Goal: Communication & Community: Participate in discussion

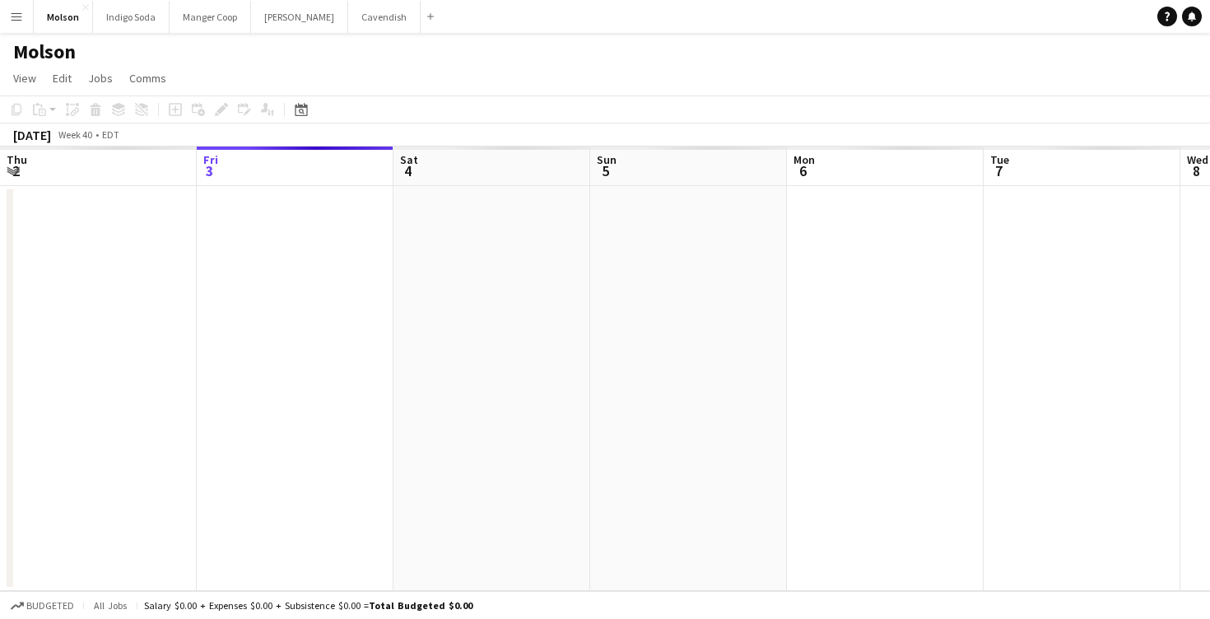
scroll to position [0, 566]
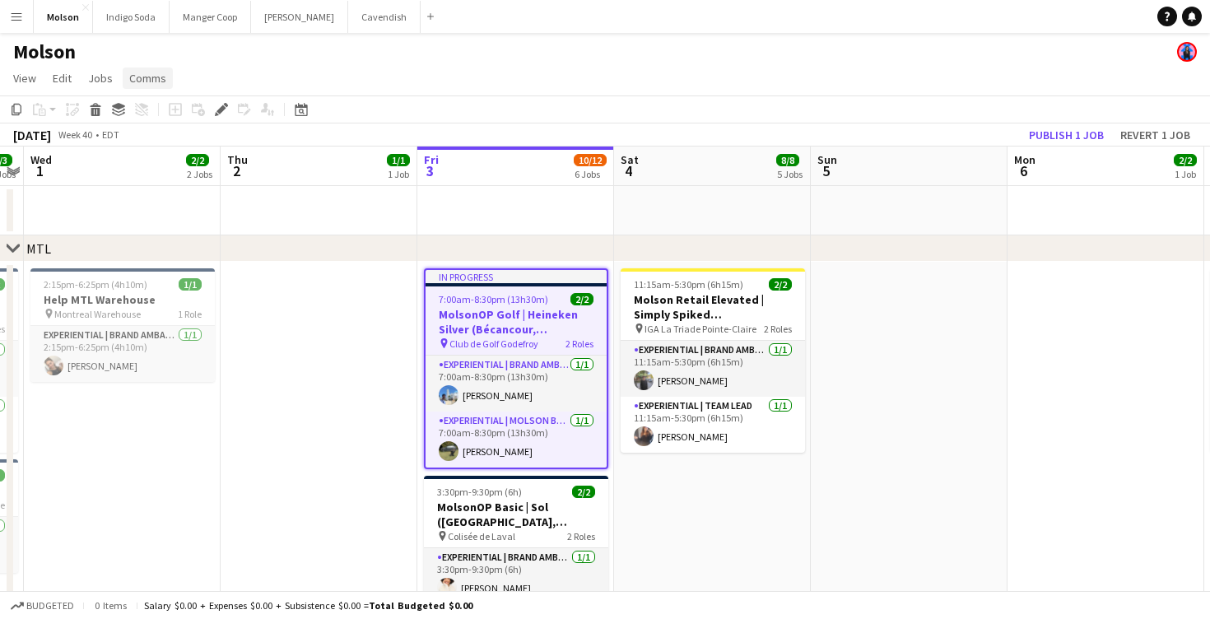
click at [138, 77] on span "Comms" at bounding box center [147, 78] width 37 height 15
click at [141, 74] on span "Comms" at bounding box center [147, 78] width 37 height 15
click at [152, 73] on span "Comms" at bounding box center [147, 78] width 37 height 15
click at [22, 16] on app-icon "Menu" at bounding box center [16, 16] width 13 height 13
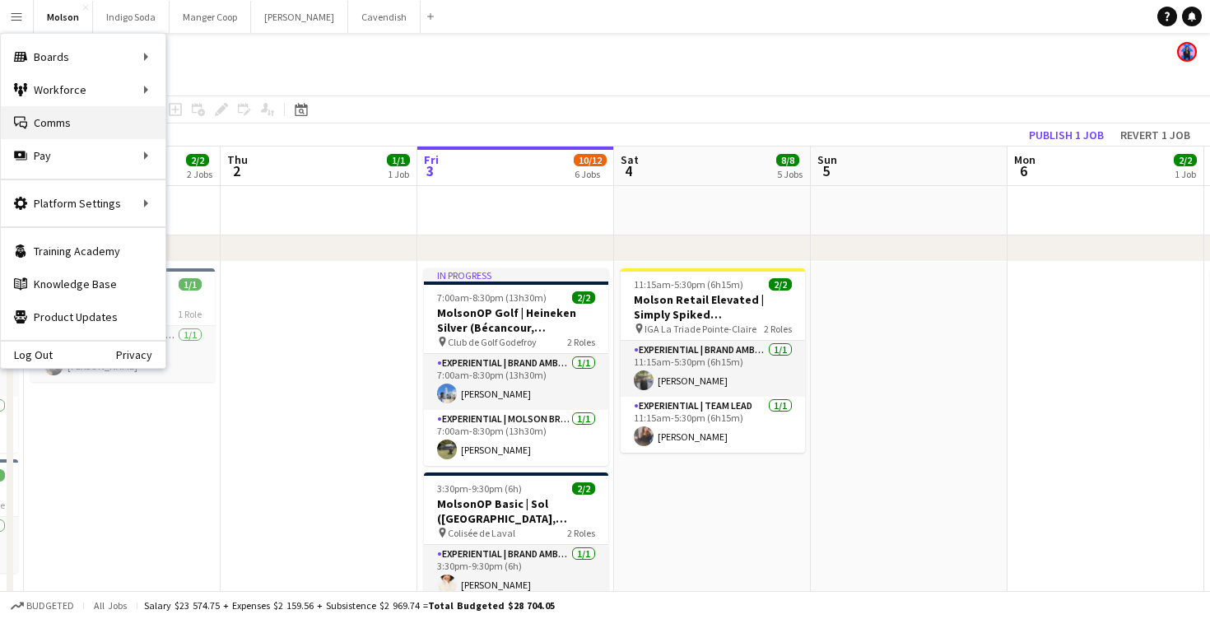
click at [78, 122] on link "Comms Comms" at bounding box center [83, 122] width 165 height 33
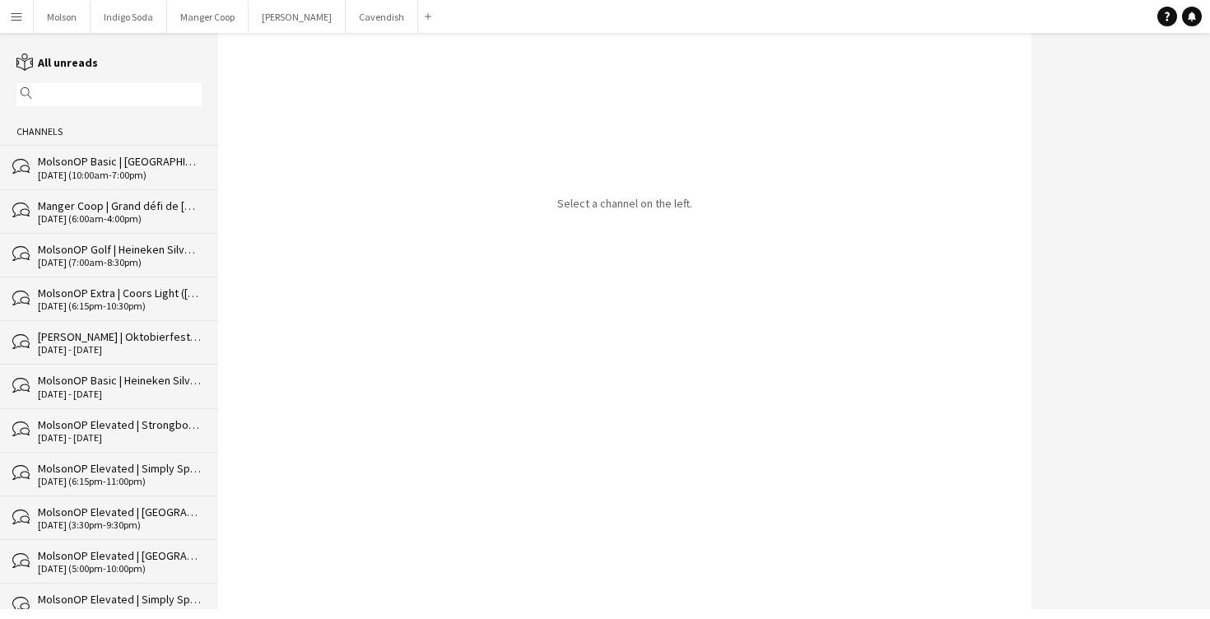
click at [96, 163] on div "MolsonOP Basic | [GEOGRAPHIC_DATA] ([GEOGRAPHIC_DATA], [GEOGRAPHIC_DATA]), Mols…" at bounding box center [120, 161] width 164 height 15
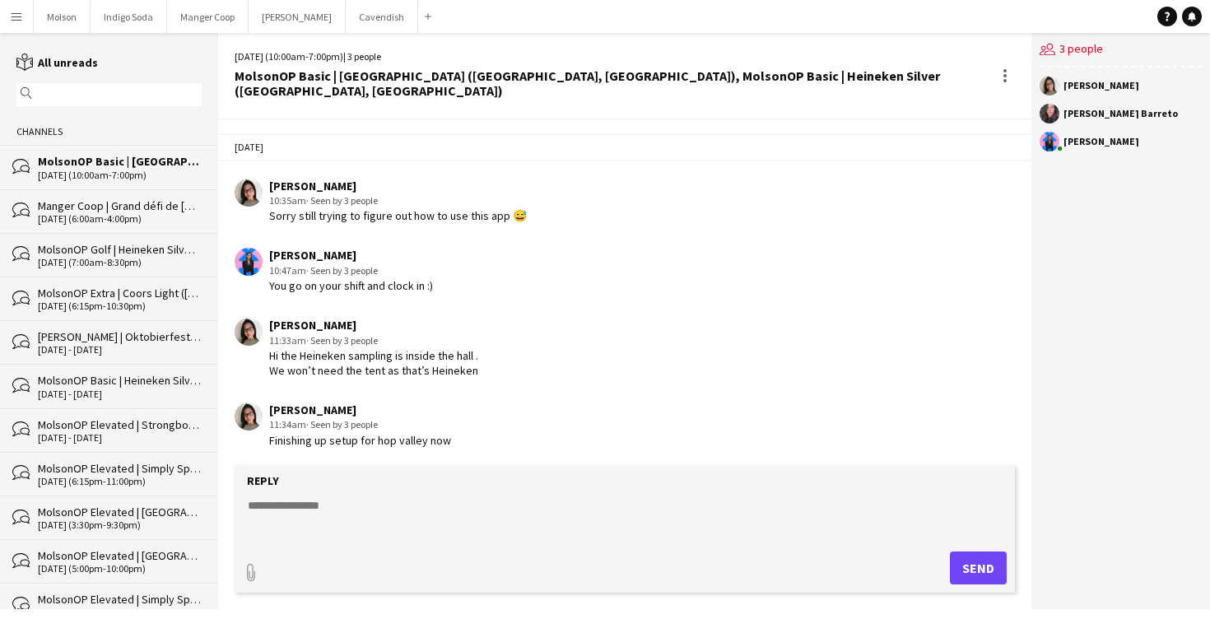
scroll to position [2054, 0]
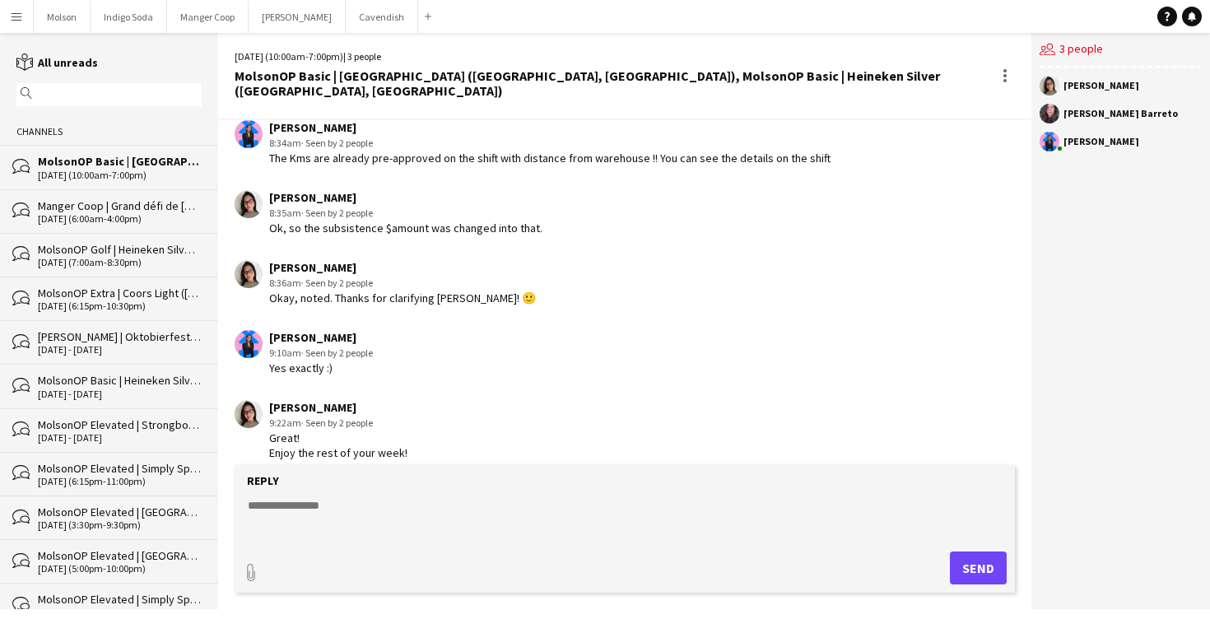
click at [112, 213] on div "[DATE] (6:00am-4:00pm)" at bounding box center [120, 219] width 164 height 12
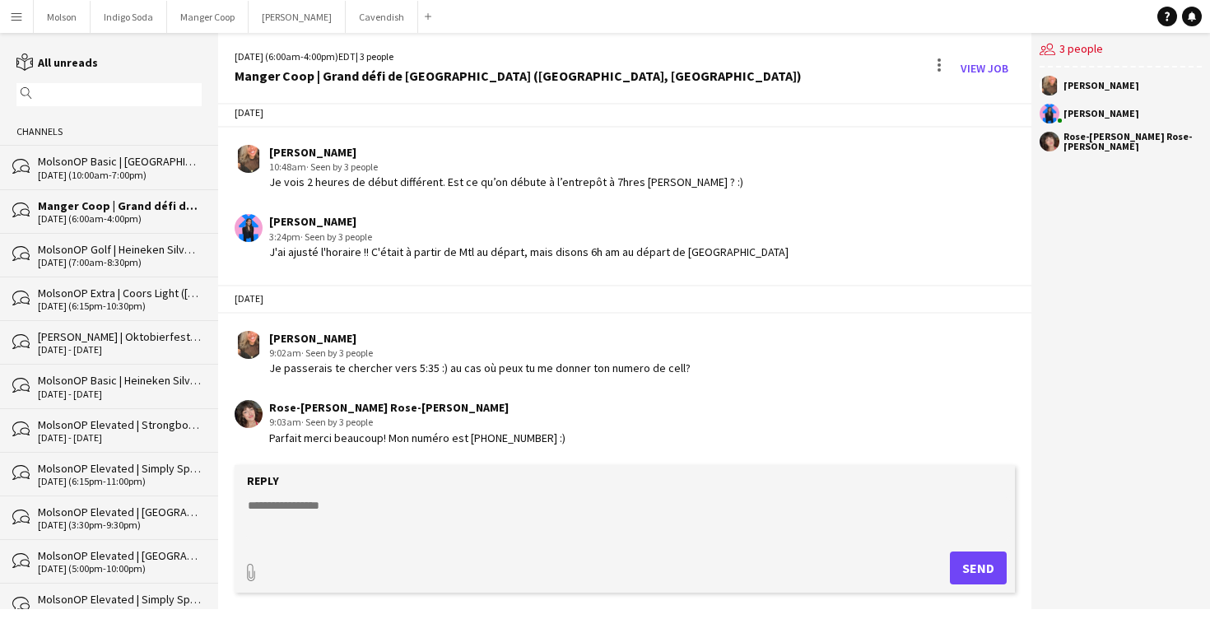
scroll to position [1014, 0]
click at [357, 511] on textarea at bounding box center [628, 518] width 764 height 43
click at [119, 261] on div "[DATE] (7:00am-8:30pm)" at bounding box center [120, 263] width 164 height 12
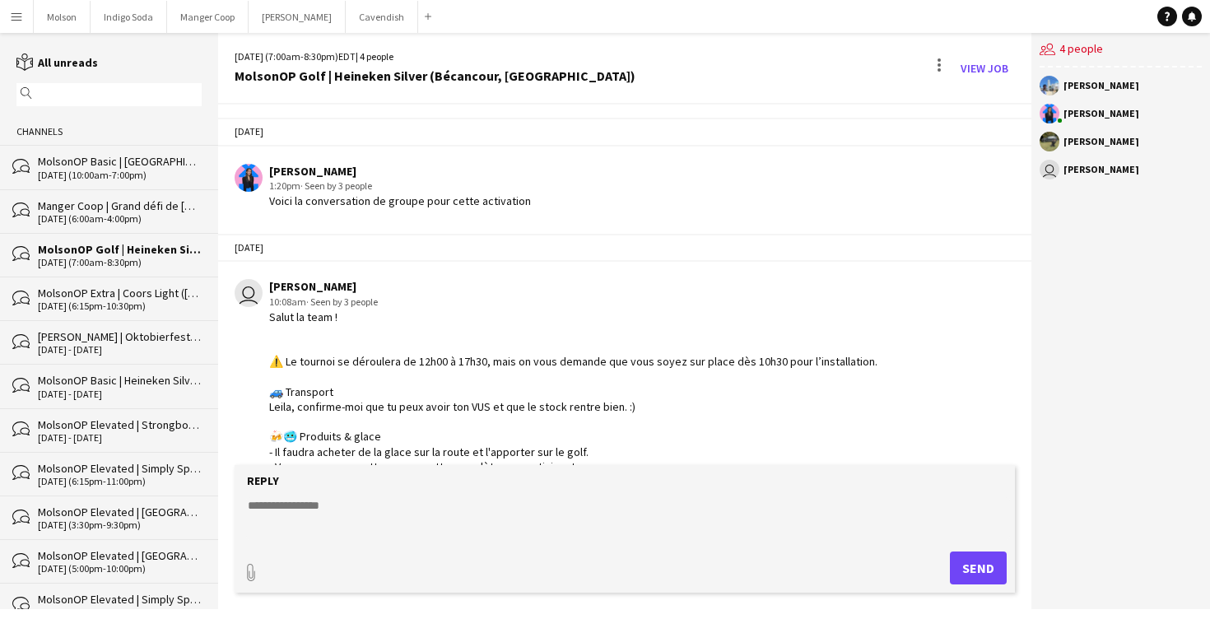
scroll to position [315, 0]
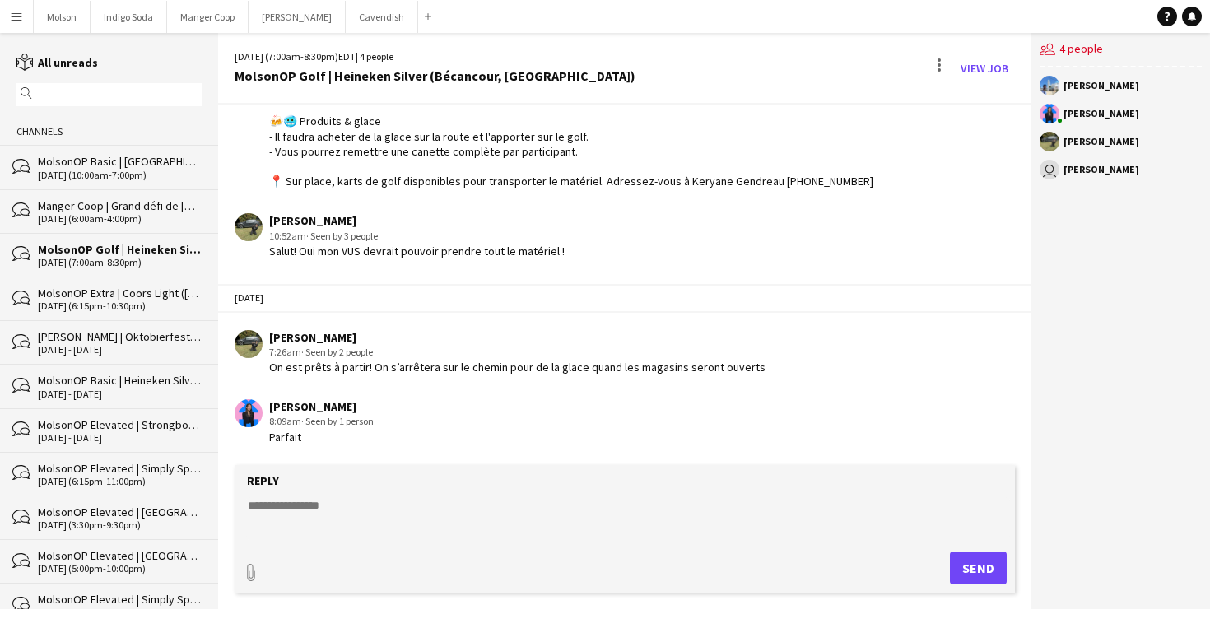
click at [380, 483] on div "Reply" at bounding box center [625, 480] width 764 height 15
click at [354, 507] on textarea at bounding box center [628, 518] width 764 height 43
click at [358, 503] on textarea "**********" at bounding box center [628, 518] width 764 height 43
click at [375, 523] on textarea "**********" at bounding box center [628, 518] width 764 height 43
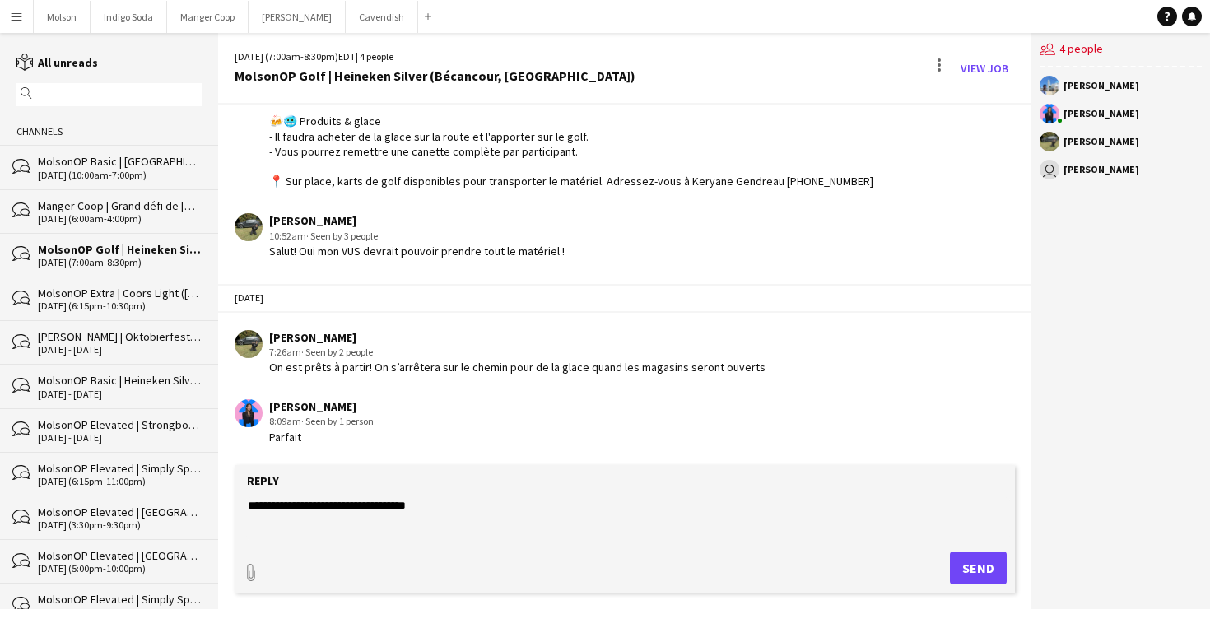
click at [389, 505] on textarea "**********" at bounding box center [628, 518] width 764 height 43
click at [413, 503] on textarea "**********" at bounding box center [628, 518] width 764 height 43
drag, startPoint x: 366, startPoint y: 504, endPoint x: 484, endPoint y: 497, distance: 117.9
click at [484, 497] on textarea "**********" at bounding box center [628, 518] width 764 height 43
type textarea "**********"
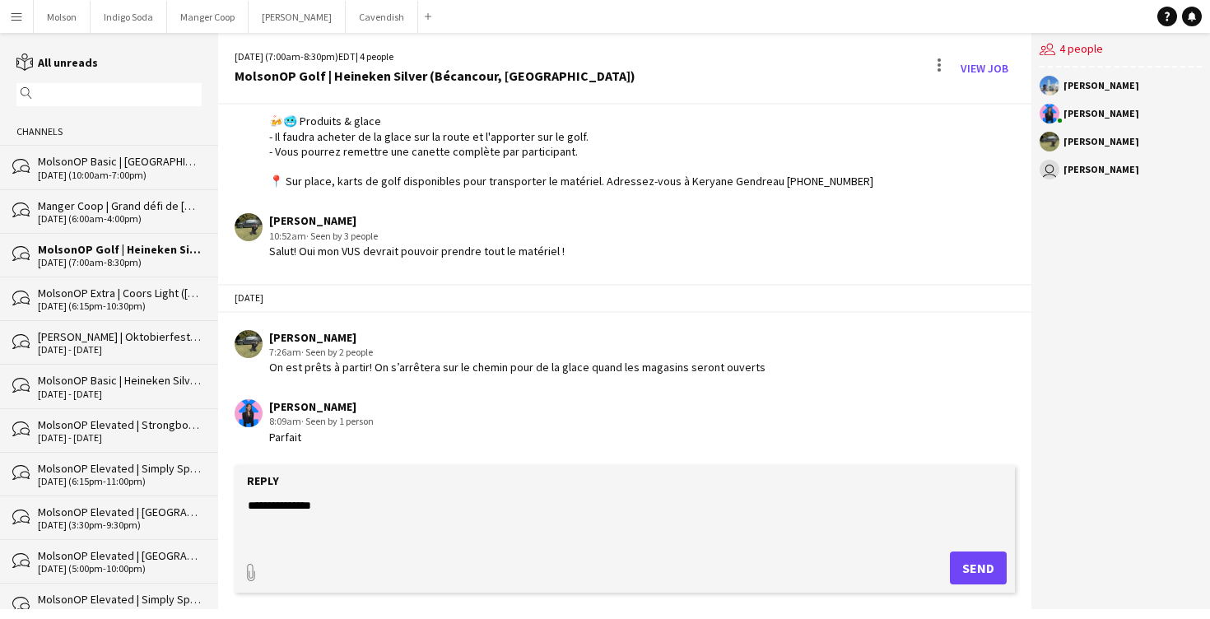
drag, startPoint x: 345, startPoint y: 512, endPoint x: 90, endPoint y: 510, distance: 255.3
click at [90, 510] on div "reading All unreads magnifier Channels bubbles MolsonOP Basic | [GEOGRAPHIC_DAT…" at bounding box center [605, 321] width 1210 height 576
type textarea "**********"
click at [992, 556] on button "Send" at bounding box center [978, 568] width 57 height 33
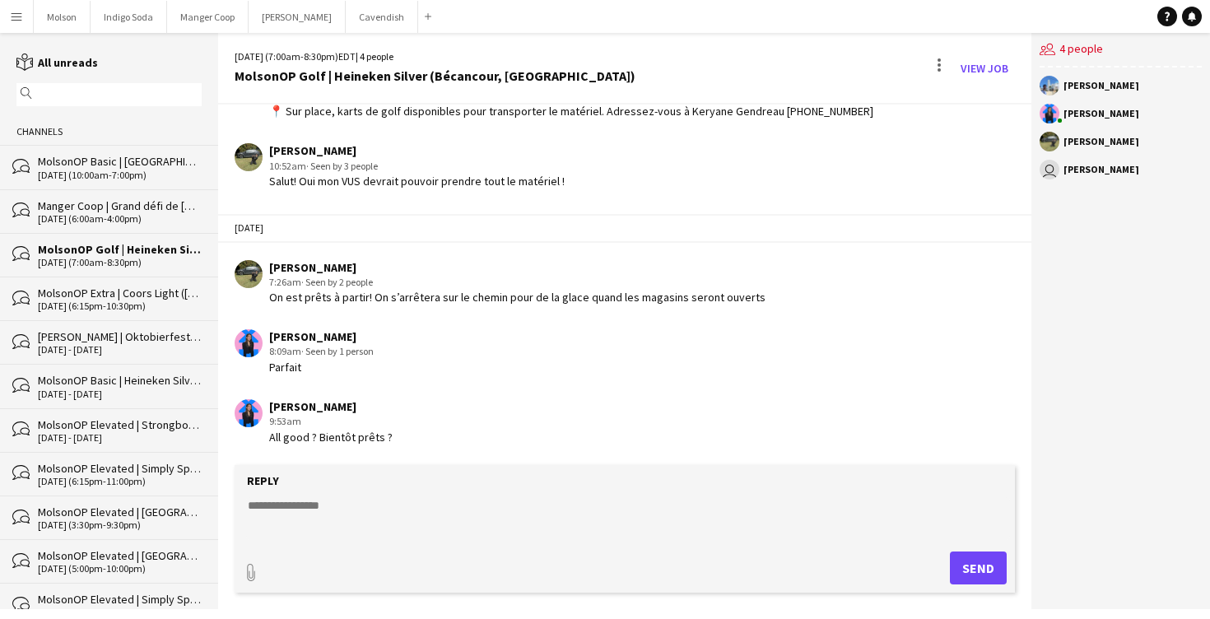
click at [18, 25] on button "Menu" at bounding box center [16, 16] width 33 height 33
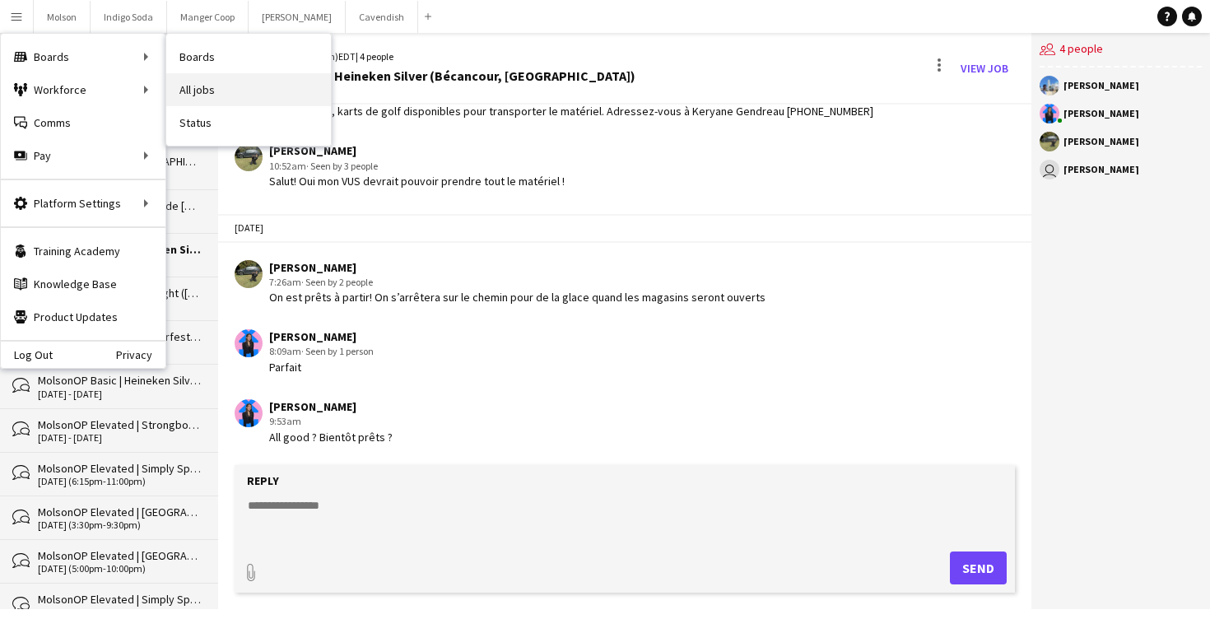
click at [201, 81] on link "All jobs" at bounding box center [248, 89] width 165 height 33
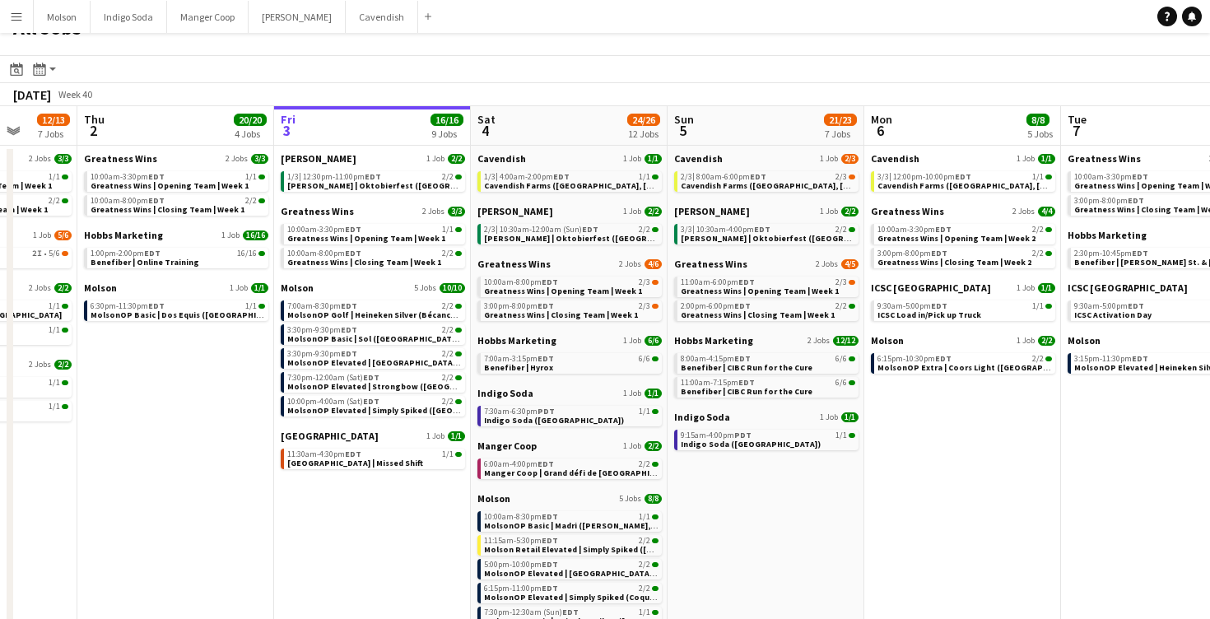
scroll to position [68, 0]
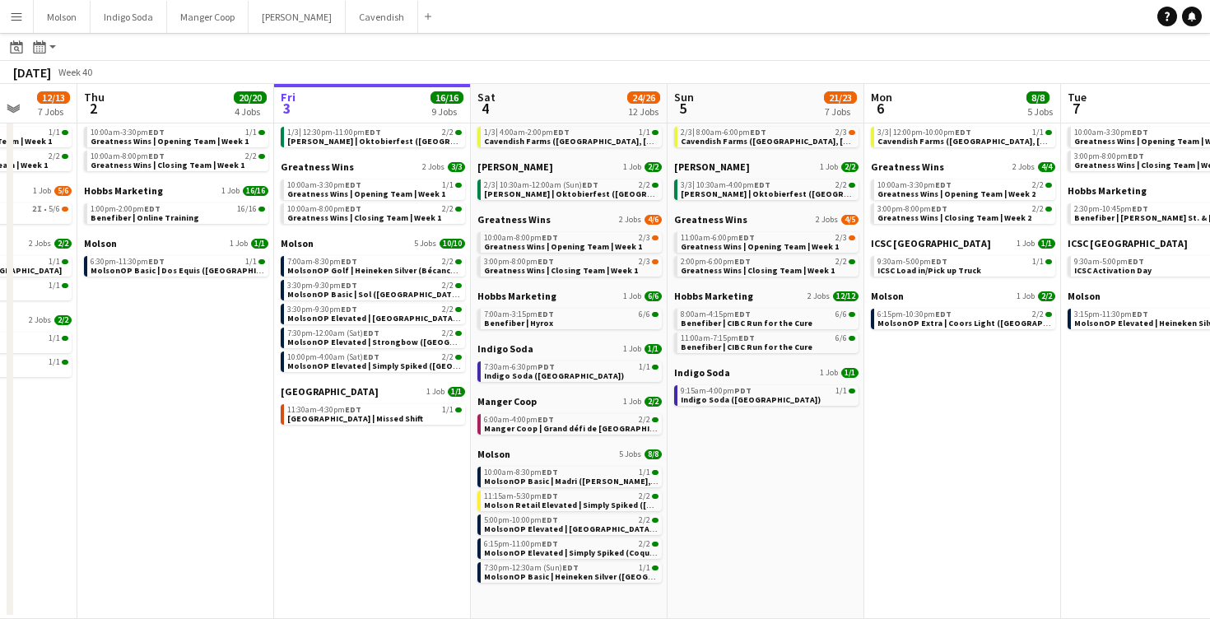
click at [16, 14] on app-icon "Menu" at bounding box center [16, 16] width 13 height 13
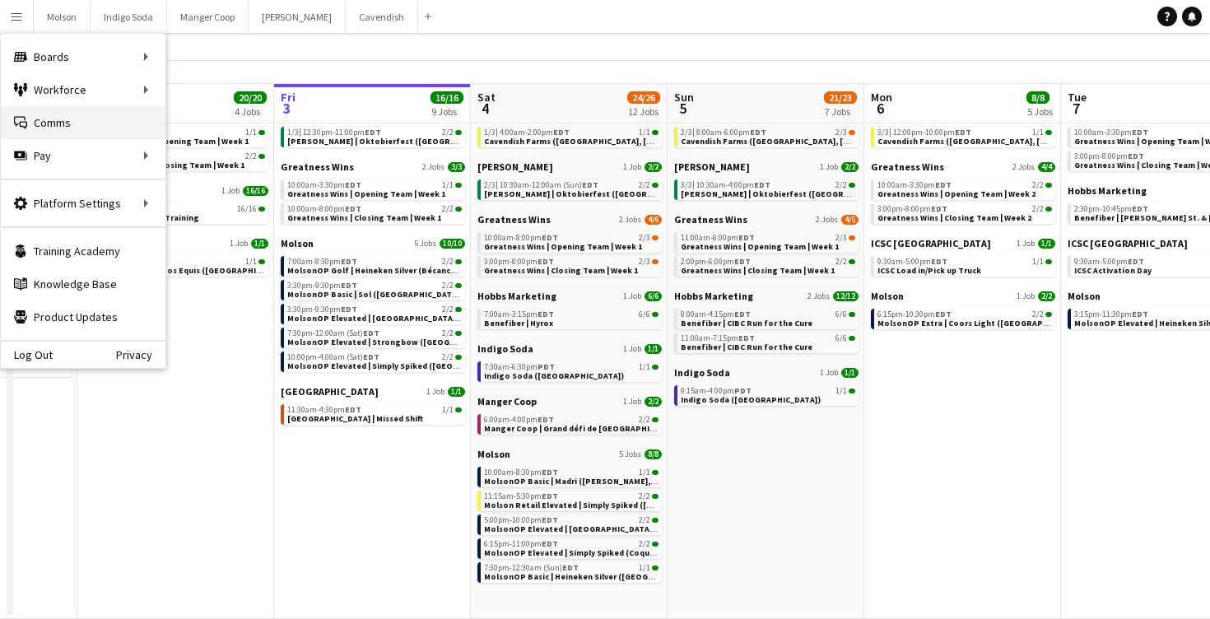
click at [68, 115] on link "Comms Comms" at bounding box center [83, 122] width 165 height 33
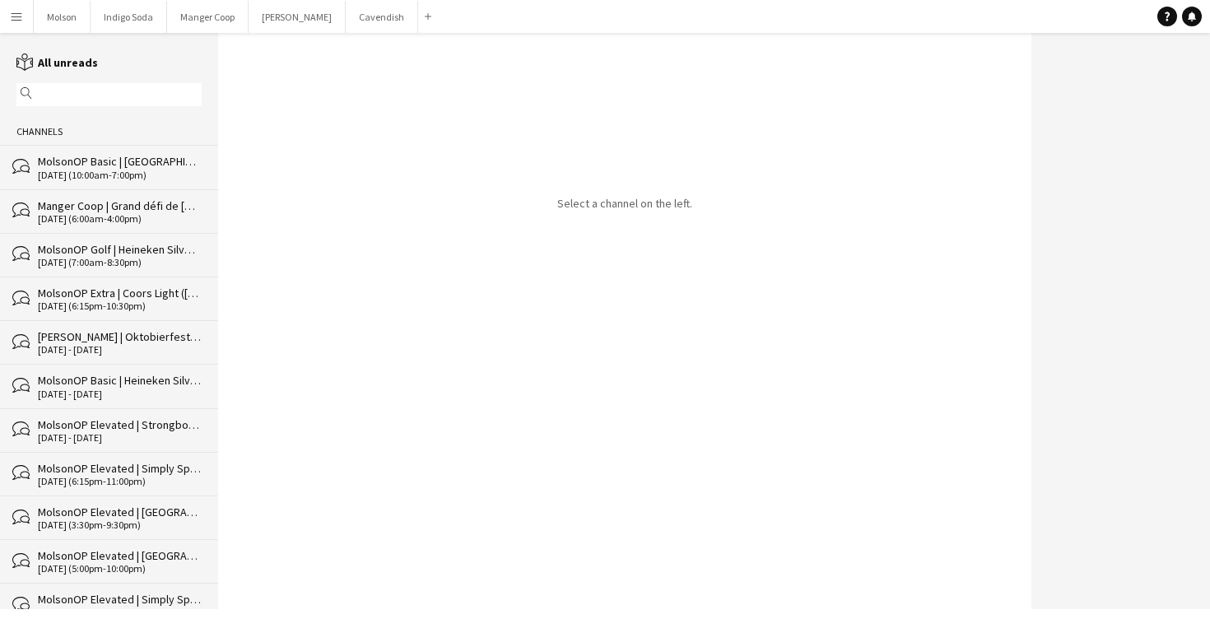
click at [112, 179] on div "[DATE] (10:00am-7:00pm)" at bounding box center [120, 176] width 164 height 12
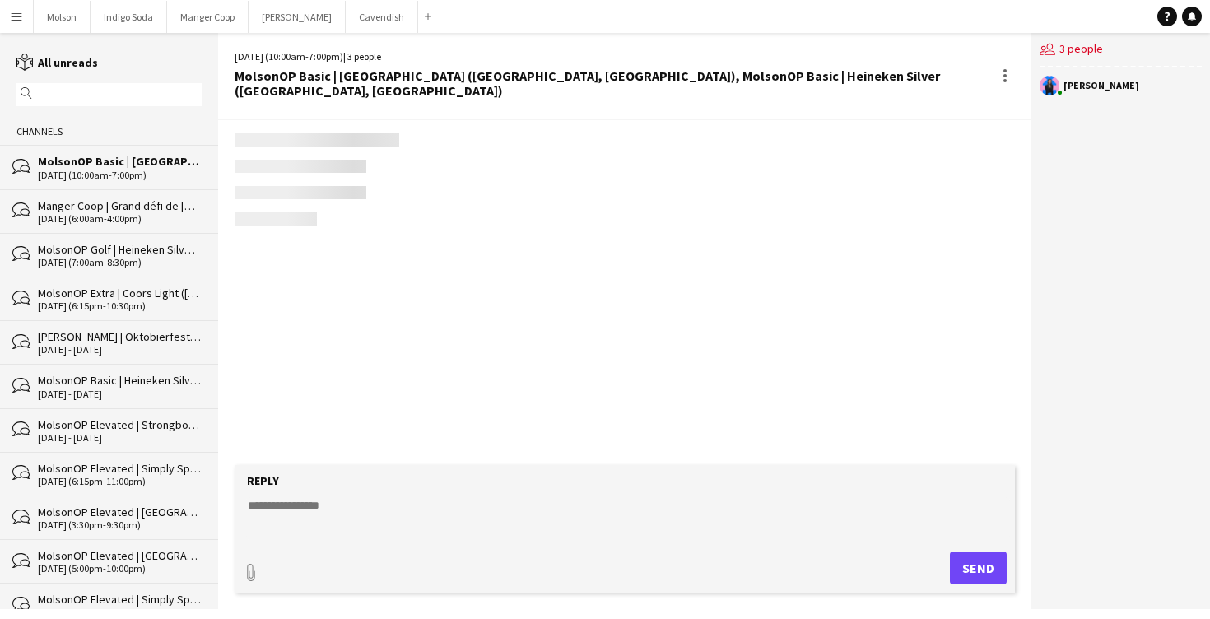
scroll to position [2054, 0]
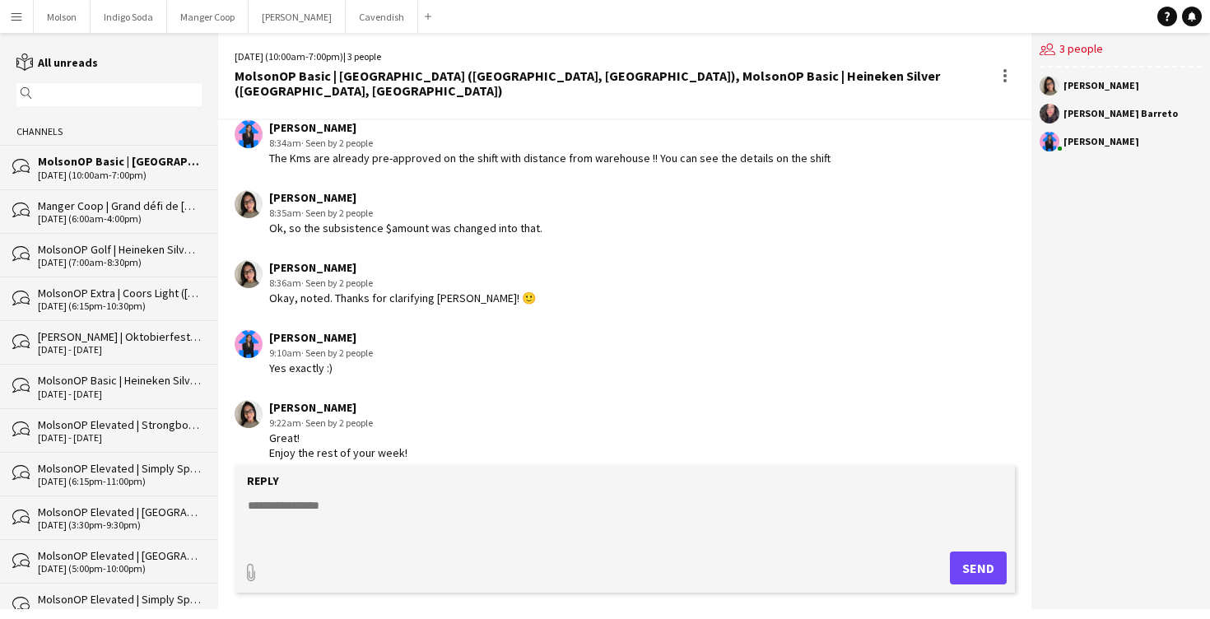
click at [144, 214] on div "[DATE] (6:00am-4:00pm)" at bounding box center [120, 219] width 164 height 12
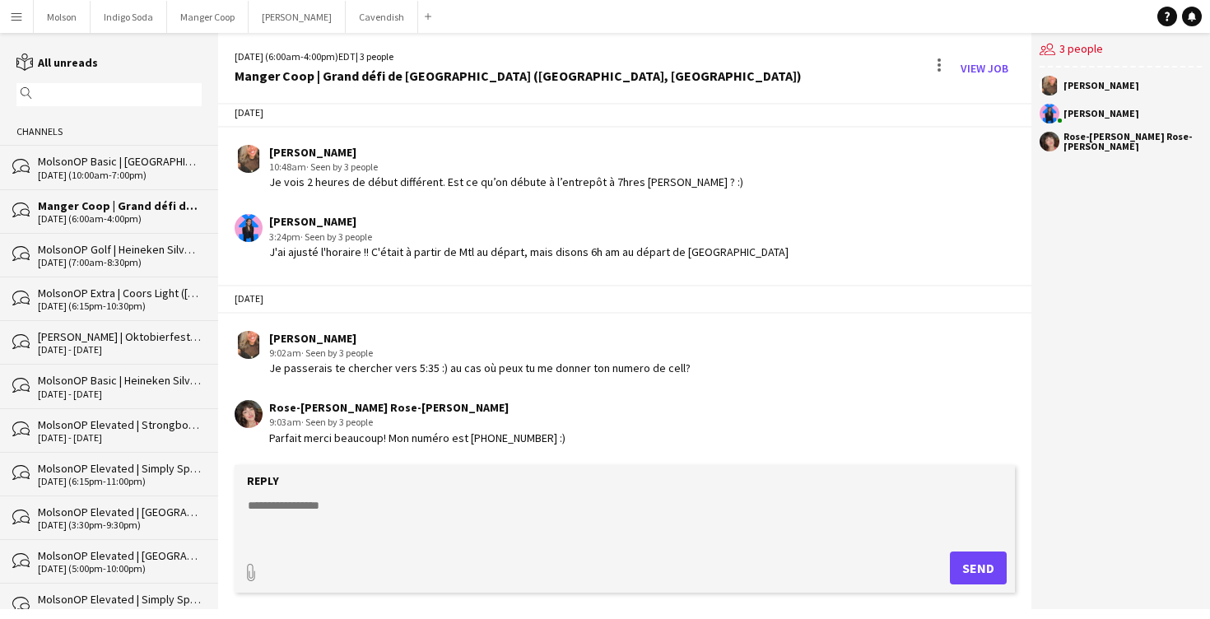
click at [121, 262] on div "[DATE] (7:00am-8:30pm)" at bounding box center [120, 263] width 164 height 12
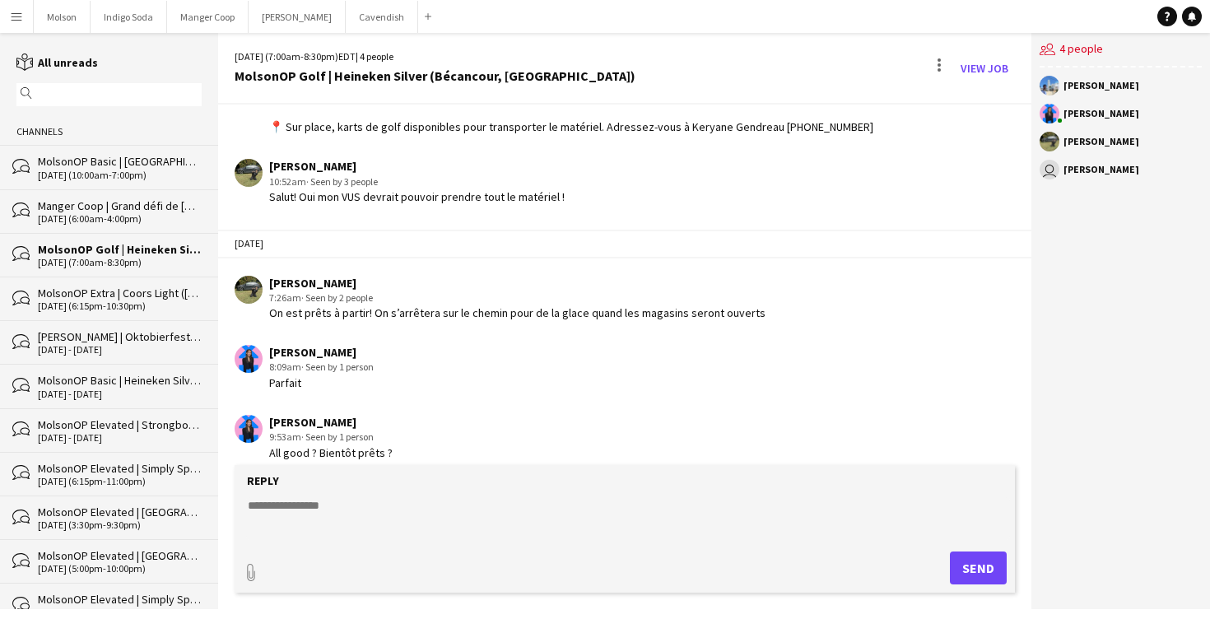
scroll to position [385, 0]
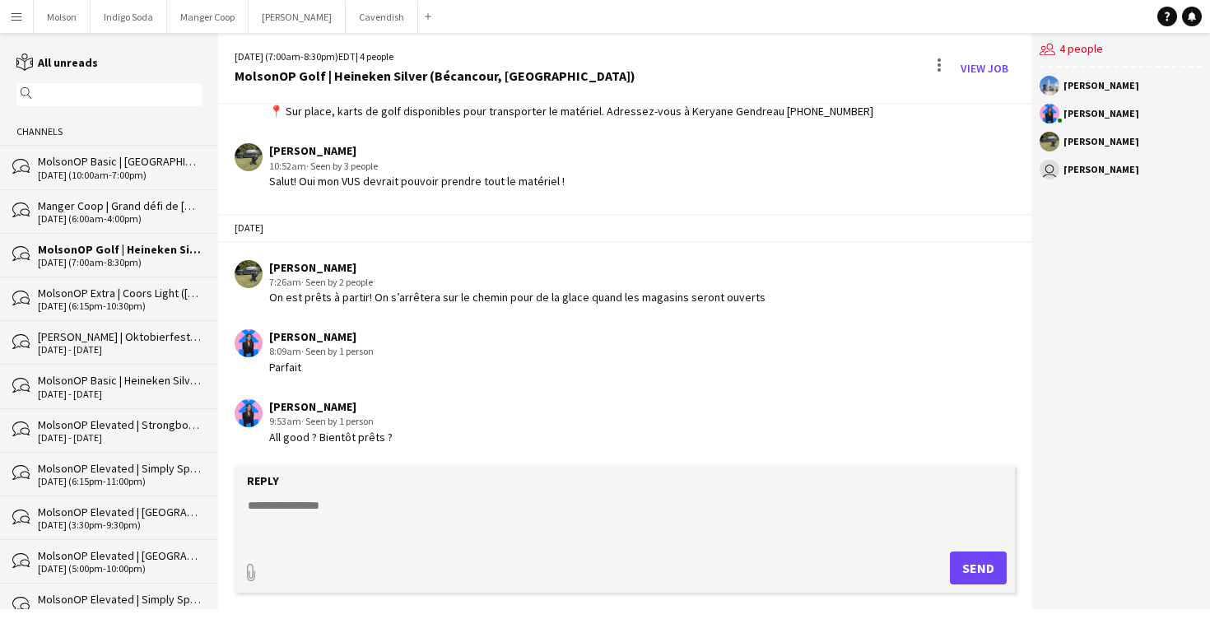
click at [336, 497] on textarea at bounding box center [628, 518] width 764 height 43
type textarea "**********"
click at [982, 572] on button "Send" at bounding box center [978, 568] width 57 height 33
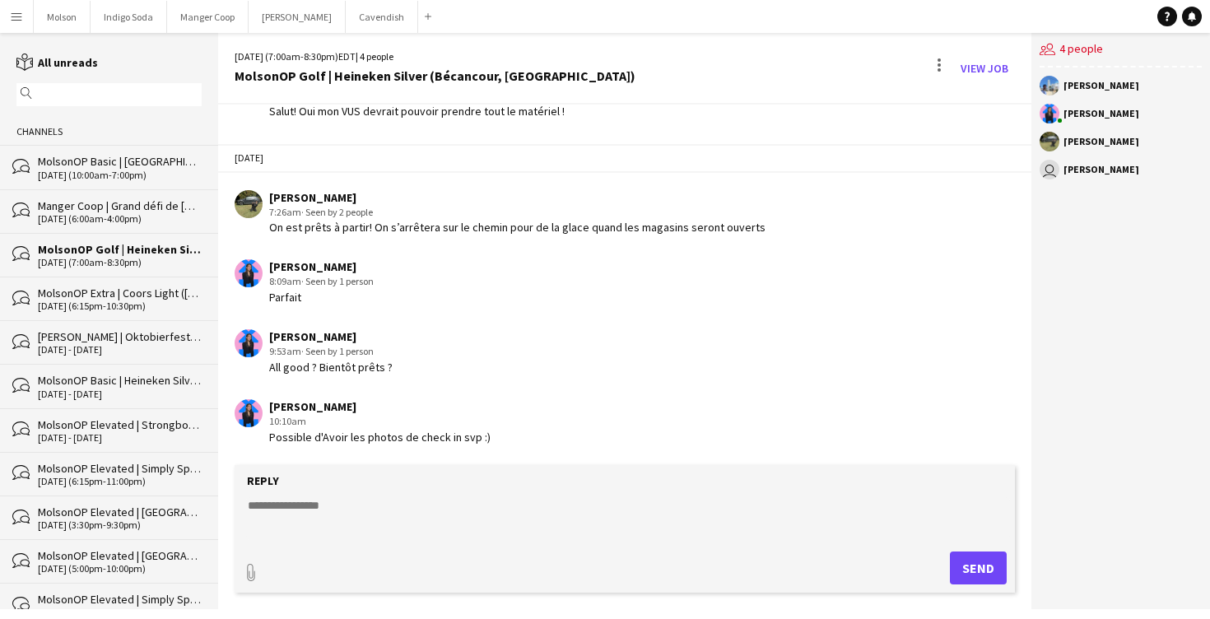
click at [563, 312] on div "[PERSON_NAME] 8:09am · Seen by 1 person Parfait" at bounding box center [624, 282] width 813 height 62
drag, startPoint x: 522, startPoint y: 72, endPoint x: 235, endPoint y: 78, distance: 286.6
click at [235, 78] on div "[DATE] (7:00am-8:30pm) EDT | 4 people MolsonOP Golf | Heineken Silver (Bécancou…" at bounding box center [624, 69] width 813 height 72
copy div "MolsonOP Golf | Heineken Silver (Bécancour, [GEOGRAPHIC_DATA])"
click at [382, 315] on div "[DATE] [PERSON_NAME] 1:20pm · Seen by 3 people Voici la conversation de groupe …" at bounding box center [624, 53] width 813 height 808
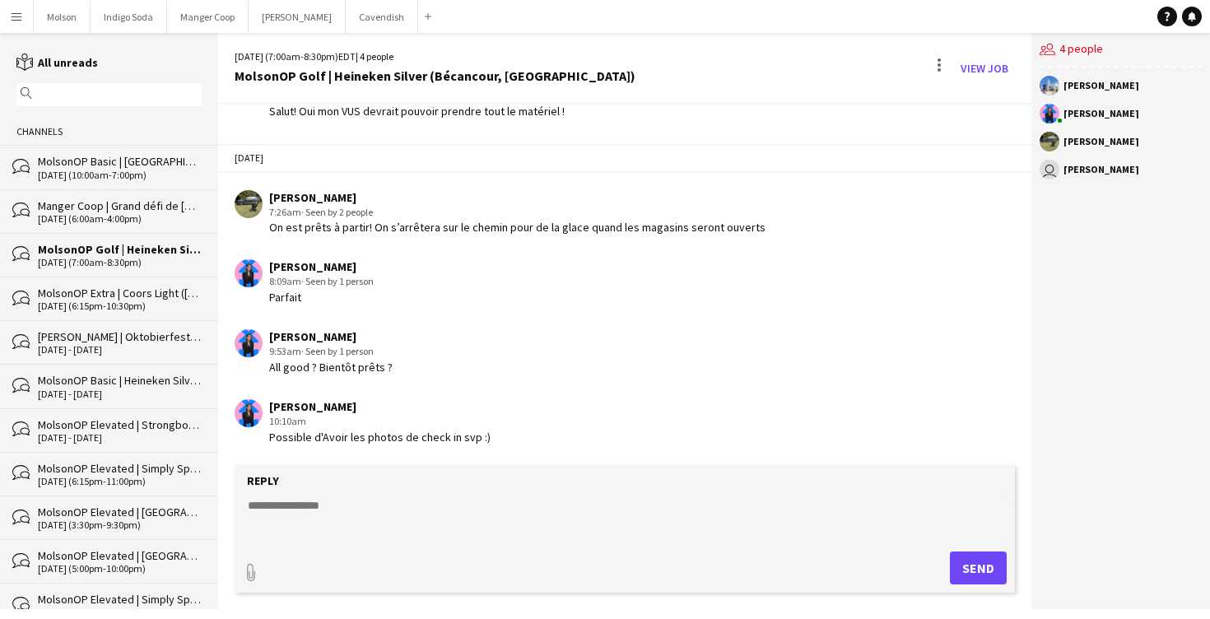
click at [128, 210] on div "Manger Coop | Grand défi de [GEOGRAPHIC_DATA] ([GEOGRAPHIC_DATA], [GEOGRAPHIC_D…" at bounding box center [120, 205] width 164 height 15
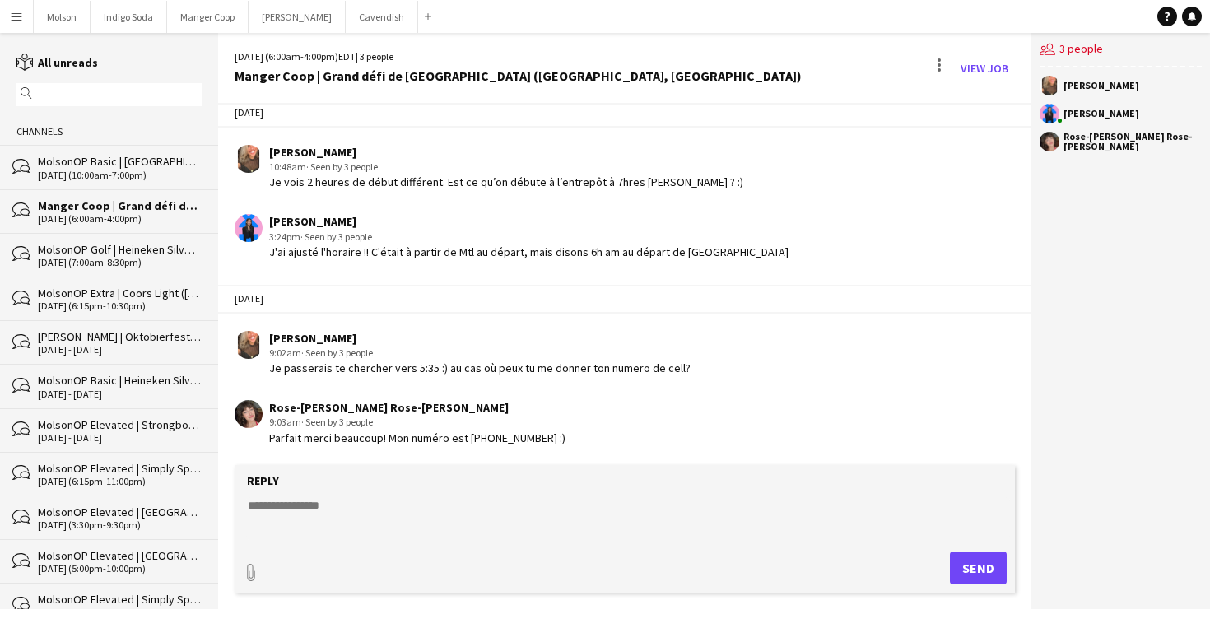
click at [341, 499] on textarea at bounding box center [628, 518] width 764 height 43
click at [18, 26] on button "Menu" at bounding box center [16, 16] width 33 height 33
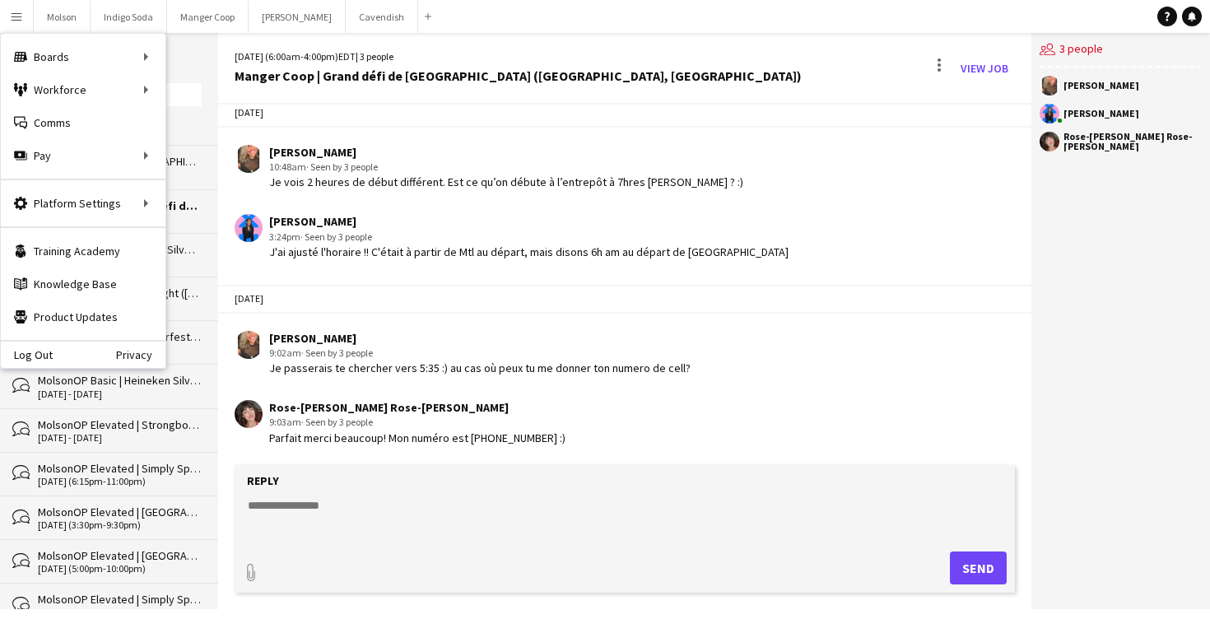
click at [443, 264] on app-chat-message "[PERSON_NAME] 3:24pm · Seen by 3 people J'ai ajusté l'horaire !! C'était à part…" at bounding box center [624, 237] width 813 height 62
